Goal: Transaction & Acquisition: Purchase product/service

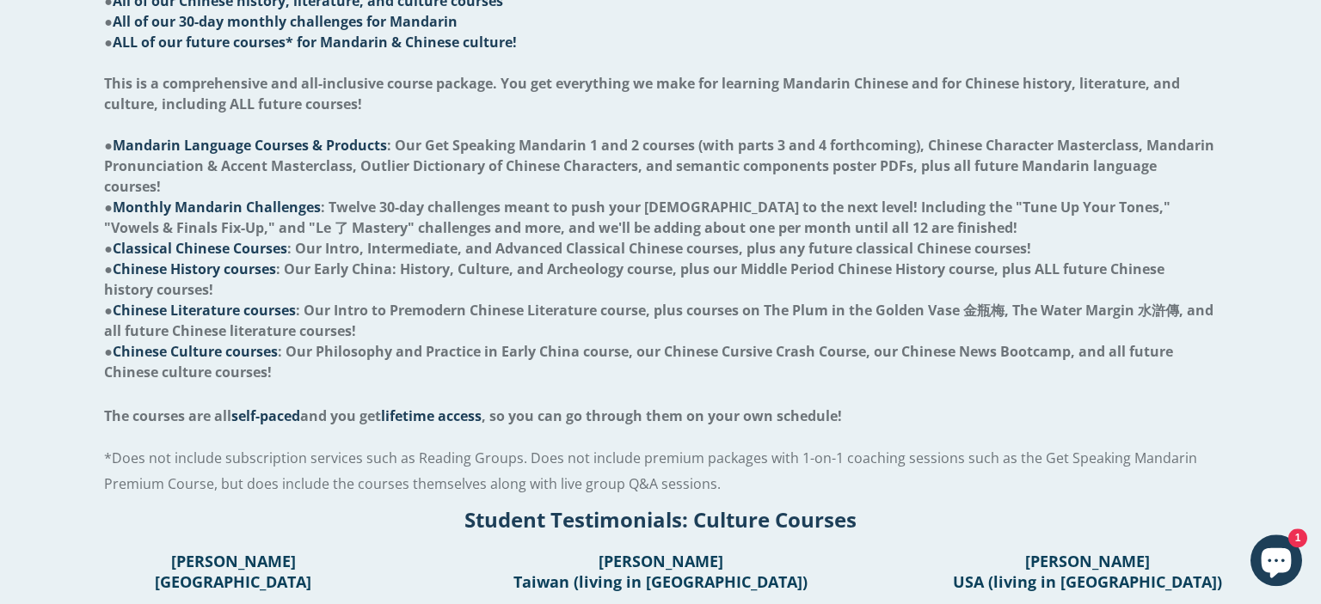
scroll to position [767, 0]
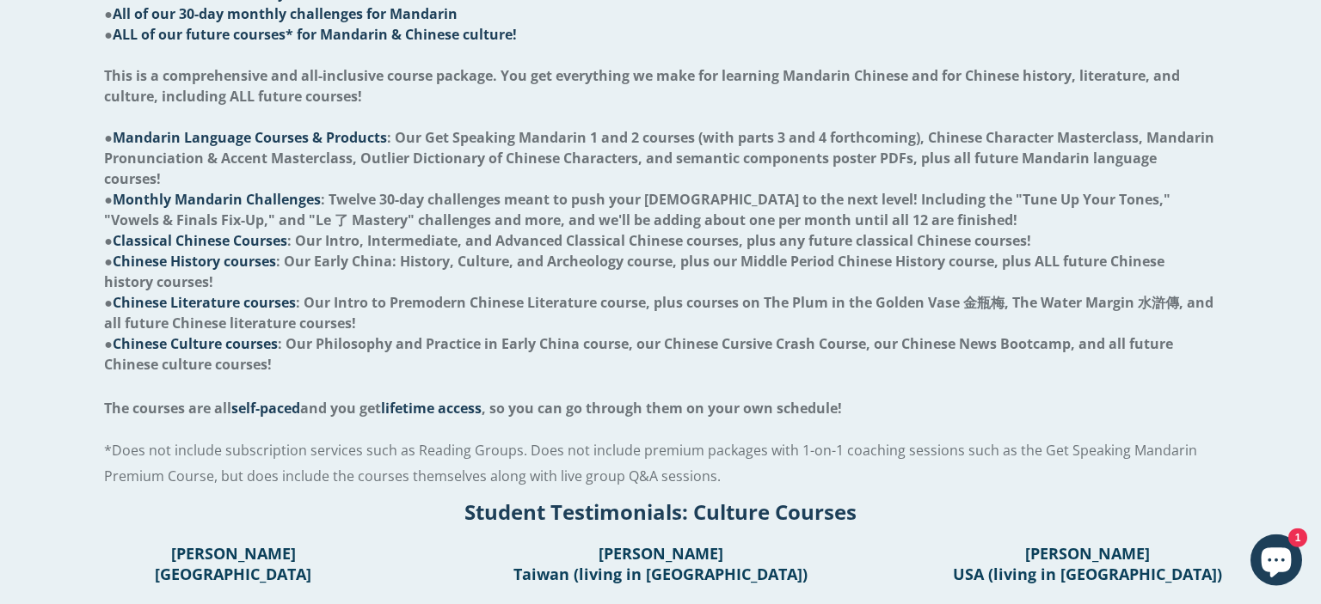
click at [652, 347] on li "● Chinese Culture courses : Our Philosophy and Practice in Early China course, …" at bounding box center [660, 354] width 1112 height 41
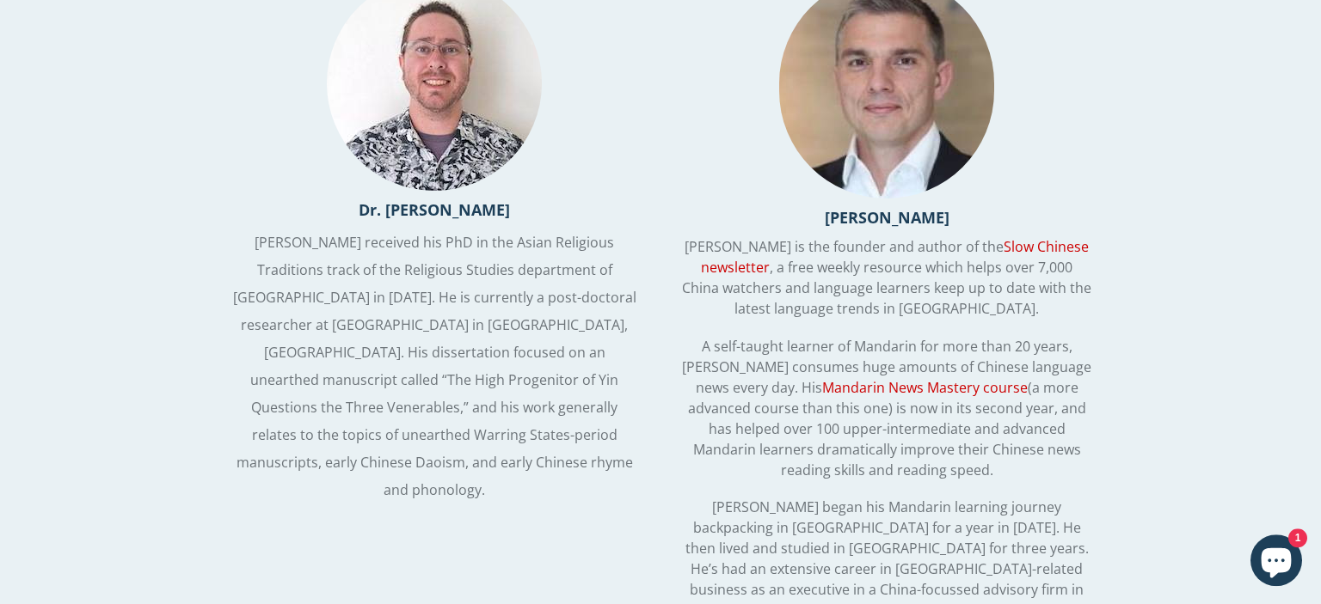
scroll to position [4355, 0]
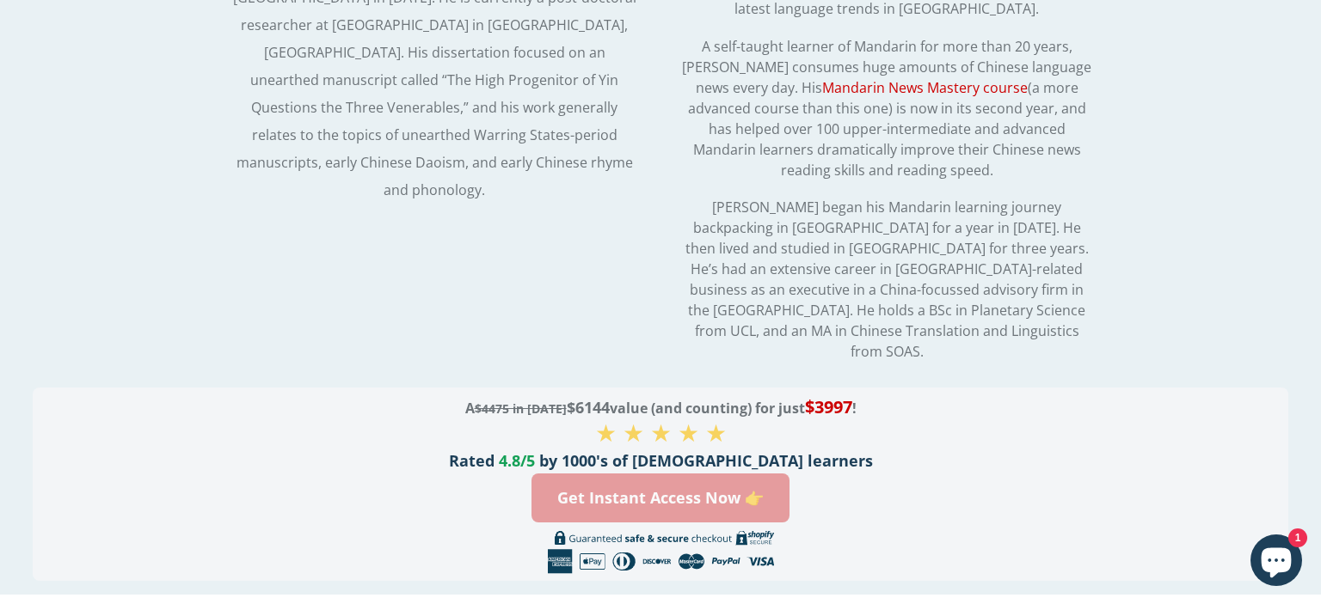
click at [597, 474] on link "Get Instant Access Now 👉" at bounding box center [660, 498] width 258 height 49
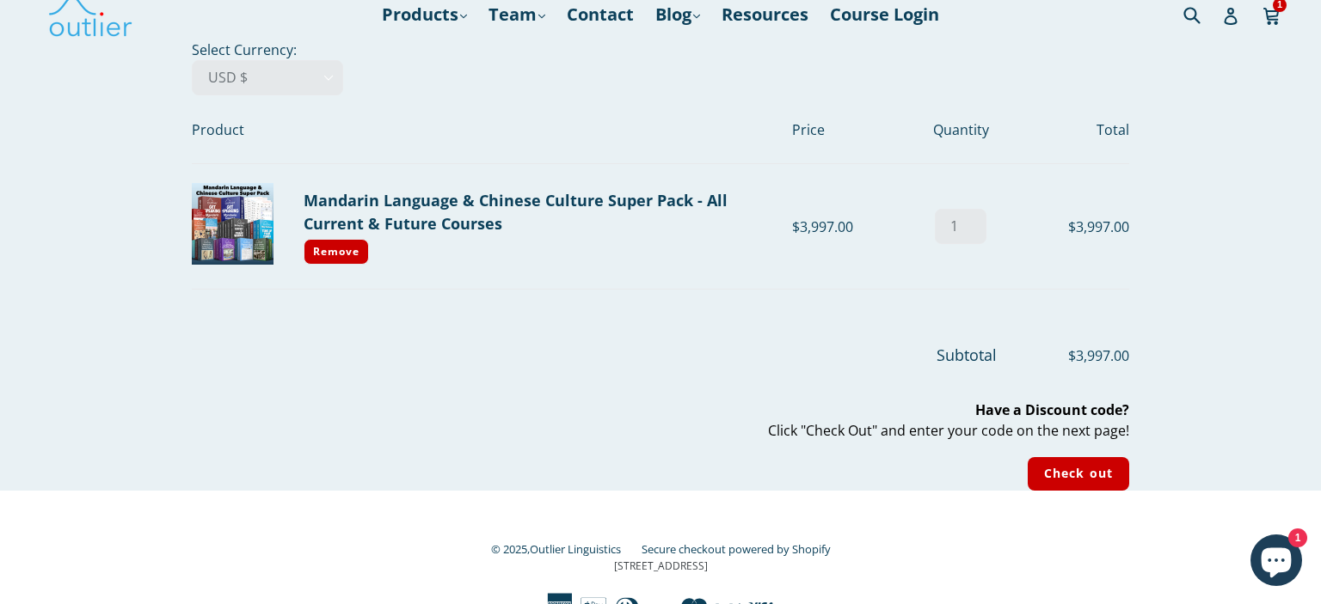
scroll to position [36, 0]
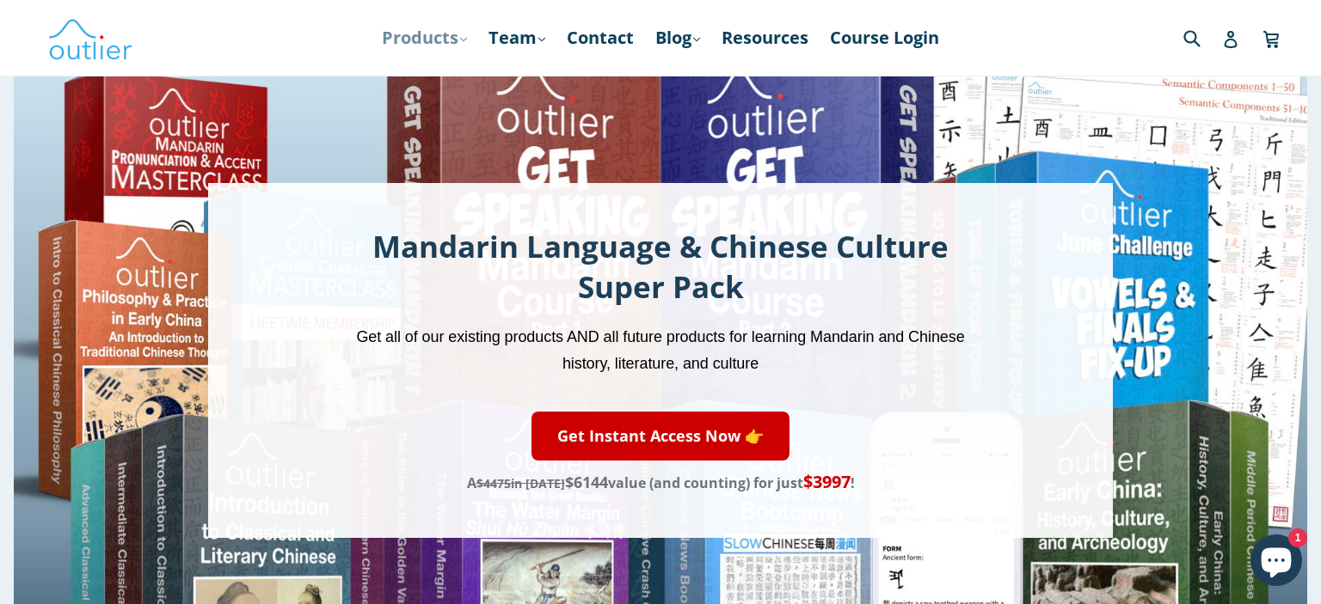
click at [449, 37] on link "Products .cls-1{fill:#231f20} expand" at bounding box center [424, 37] width 102 height 31
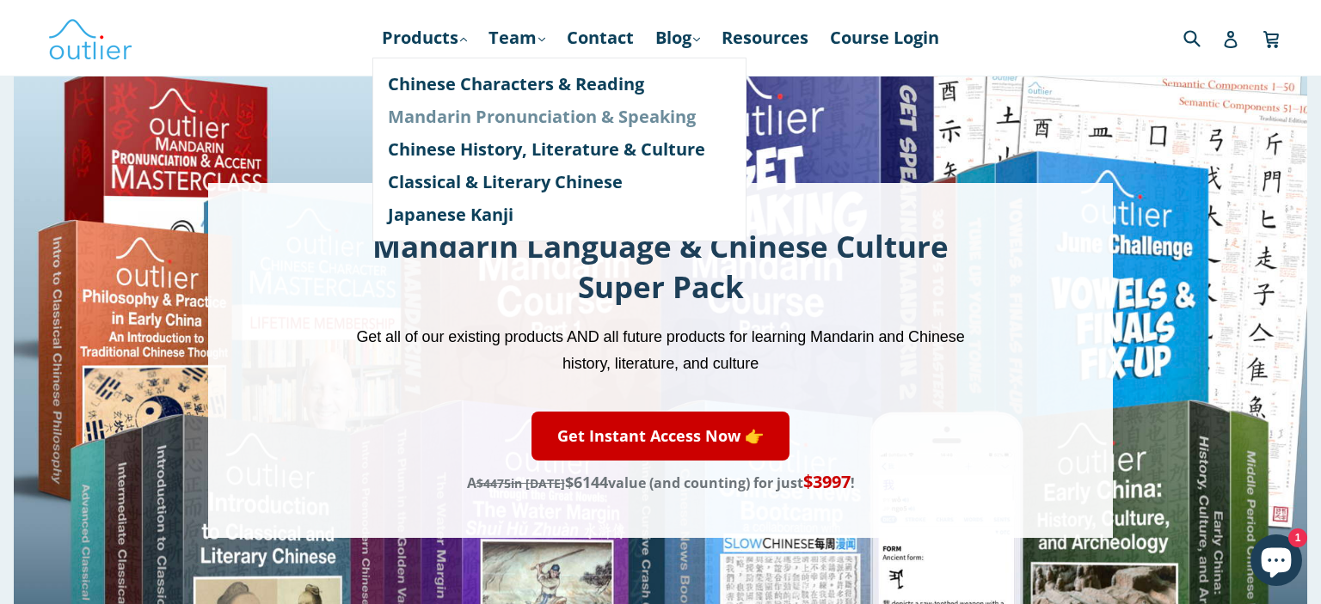
click at [466, 116] on link "Mandarin Pronunciation & Speaking" at bounding box center [559, 117] width 343 height 33
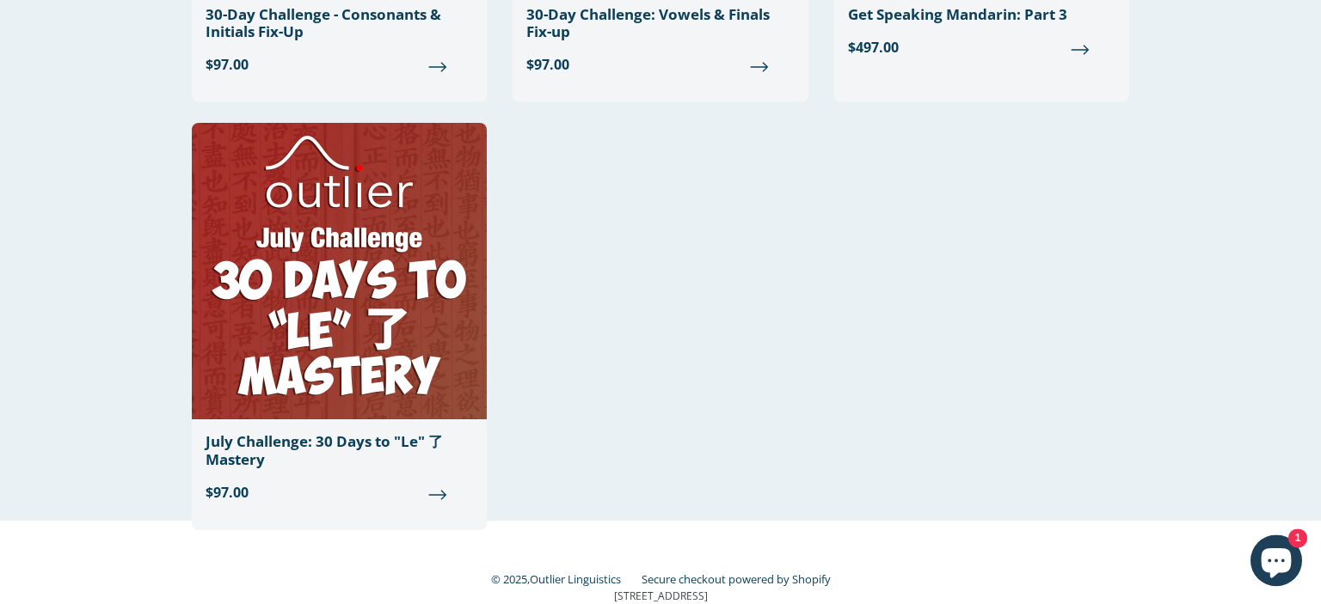
scroll to position [2237, 0]
